Goal: Transaction & Acquisition: Purchase product/service

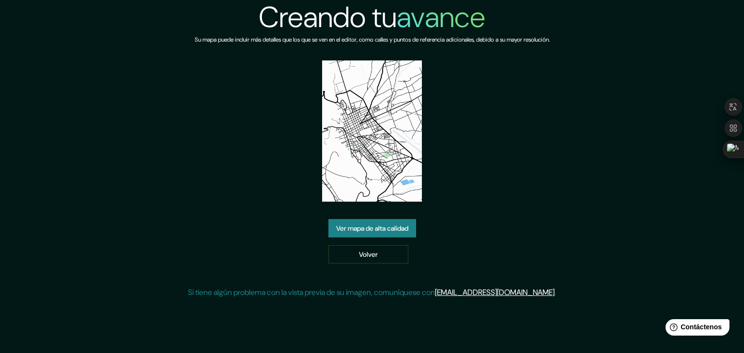
click at [367, 224] on font "Ver mapa de alta calidad" at bounding box center [372, 228] width 72 height 9
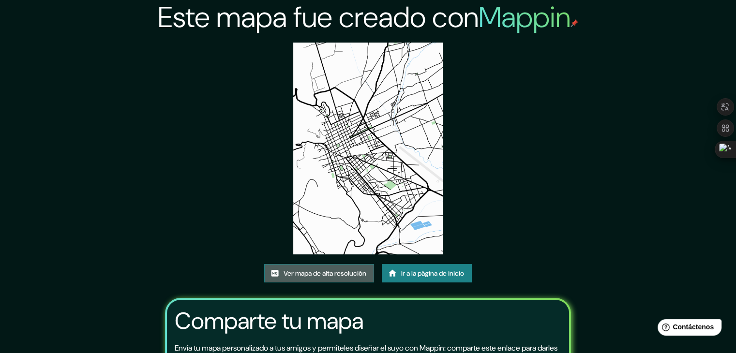
click at [315, 272] on font "Ver mapa de alta resolución" at bounding box center [325, 273] width 83 height 9
click at [406, 276] on font "Ir a la página de inicio" at bounding box center [432, 273] width 63 height 9
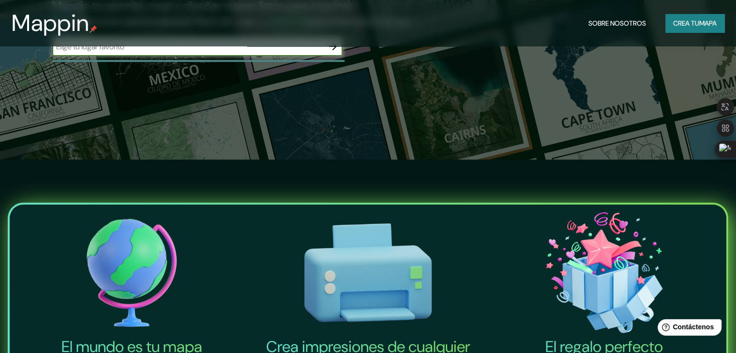
scroll to position [194, 0]
click at [700, 22] on font "mapa" at bounding box center [708, 23] width 17 height 9
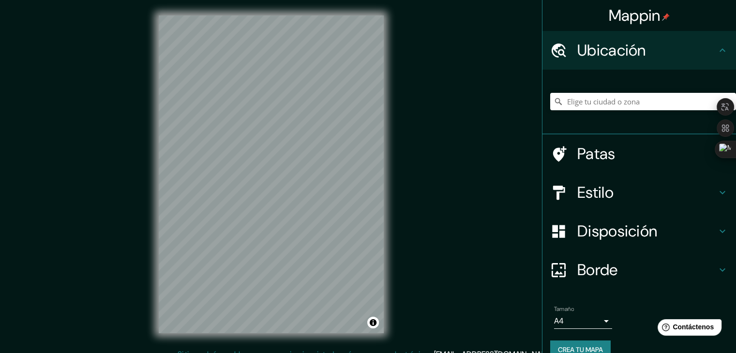
click at [588, 91] on div at bounding box center [643, 101] width 186 height 48
click at [583, 104] on input "Elige tu ciudad o zona" at bounding box center [643, 101] width 186 height 17
type input "Jauja, Departamento de Junín, Perú"
click at [578, 197] on font "Estilo" at bounding box center [596, 193] width 36 height 20
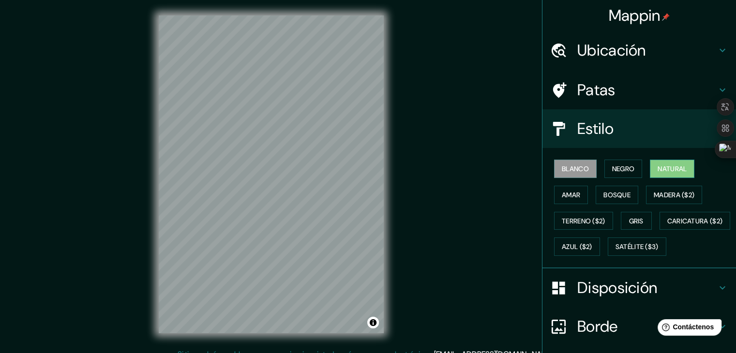
click at [666, 167] on font "Natural" at bounding box center [672, 169] width 29 height 9
click at [629, 97] on h4 "Patas" at bounding box center [647, 89] width 139 height 19
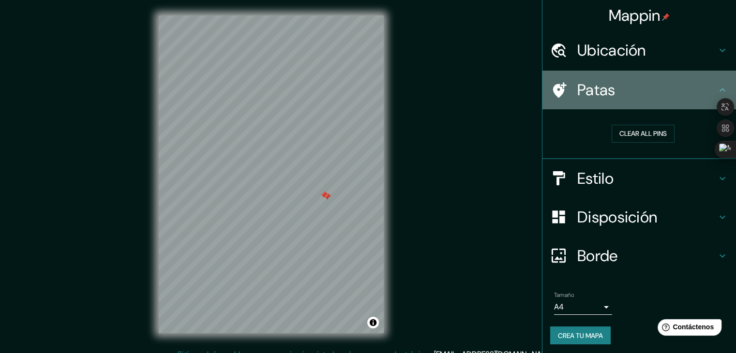
click at [553, 89] on icon at bounding box center [560, 89] width 14 height 15
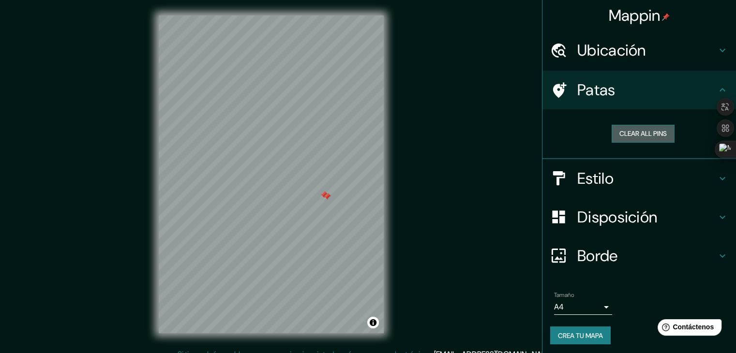
click at [638, 134] on button "Clear all pins" at bounding box center [643, 134] width 63 height 18
